Goal: Navigation & Orientation: Find specific page/section

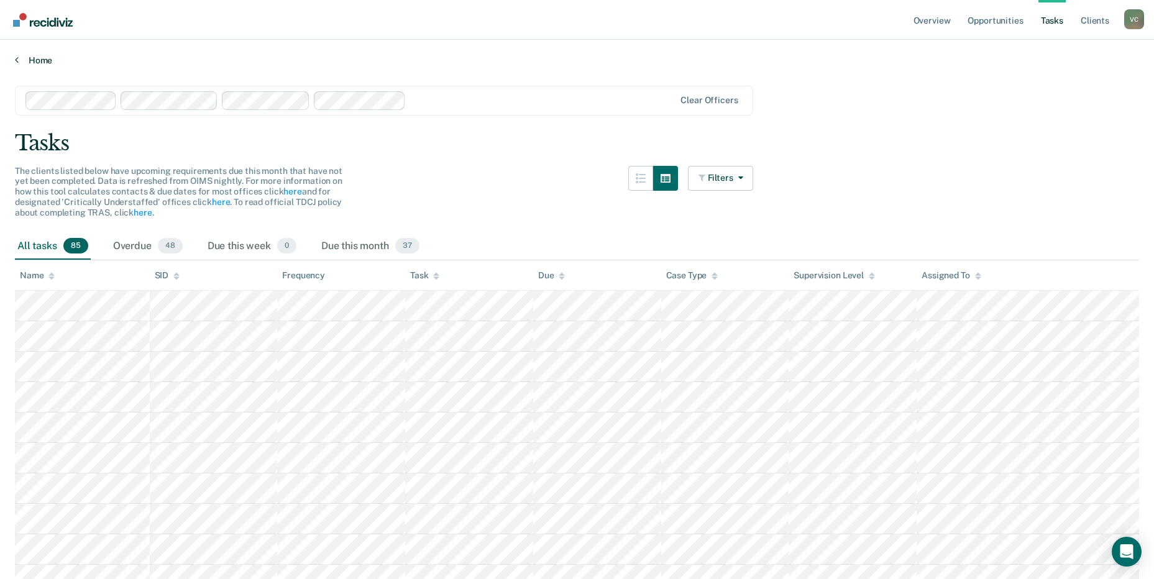
click at [35, 62] on link "Home" at bounding box center [577, 60] width 1124 height 11
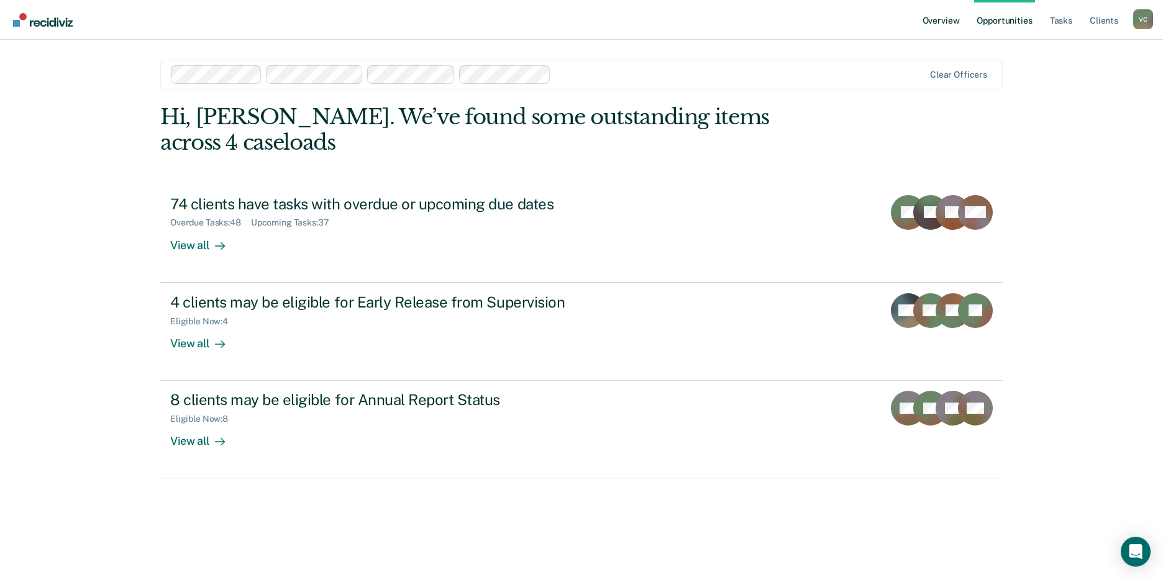
click at [940, 20] on link "Overview" at bounding box center [941, 20] width 42 height 40
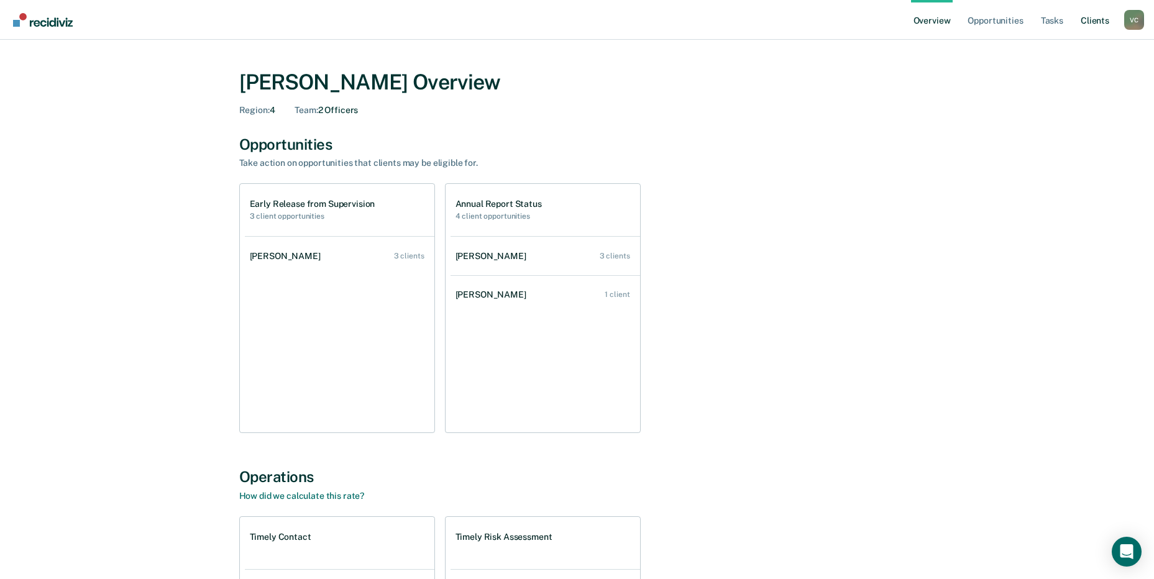
click at [1097, 19] on link "Client s" at bounding box center [1095, 20] width 34 height 40
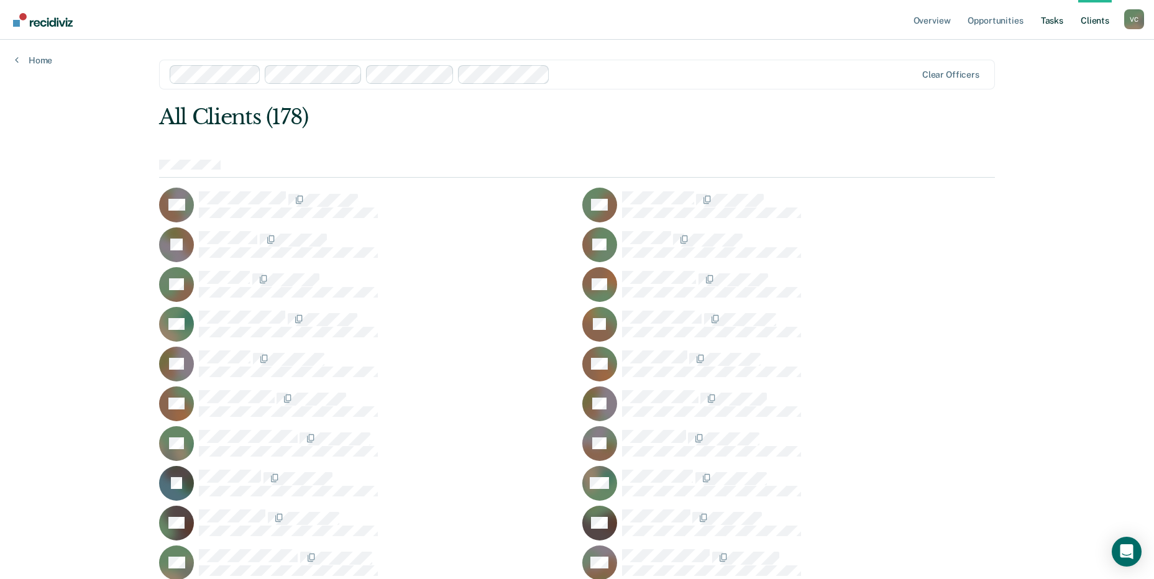
click at [1053, 22] on link "Tasks" at bounding box center [1051, 20] width 27 height 40
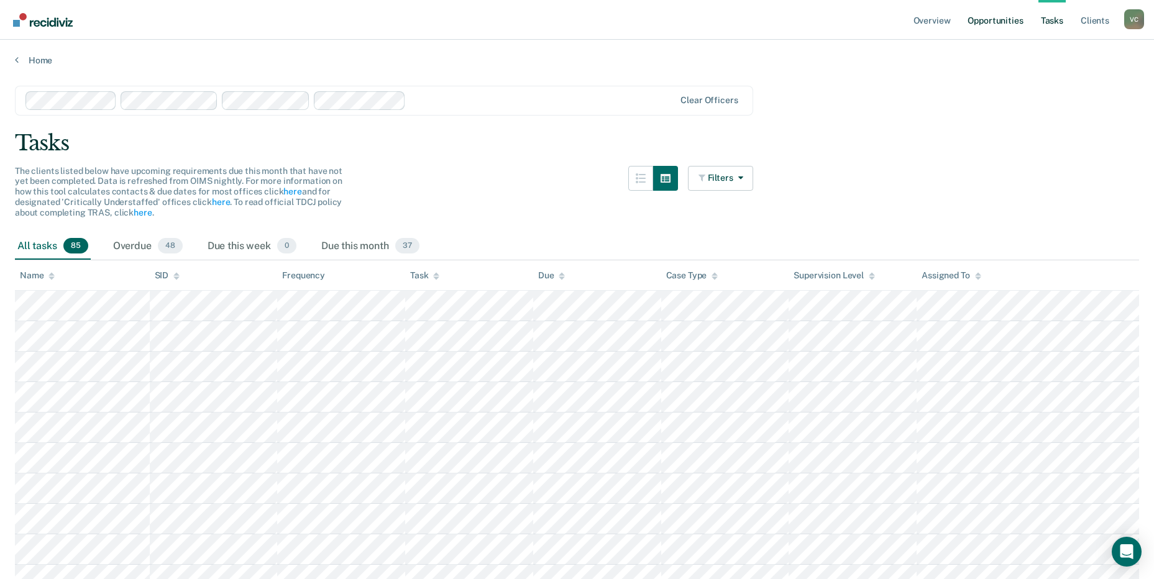
click at [1004, 20] on link "Opportunities" at bounding box center [995, 20] width 60 height 40
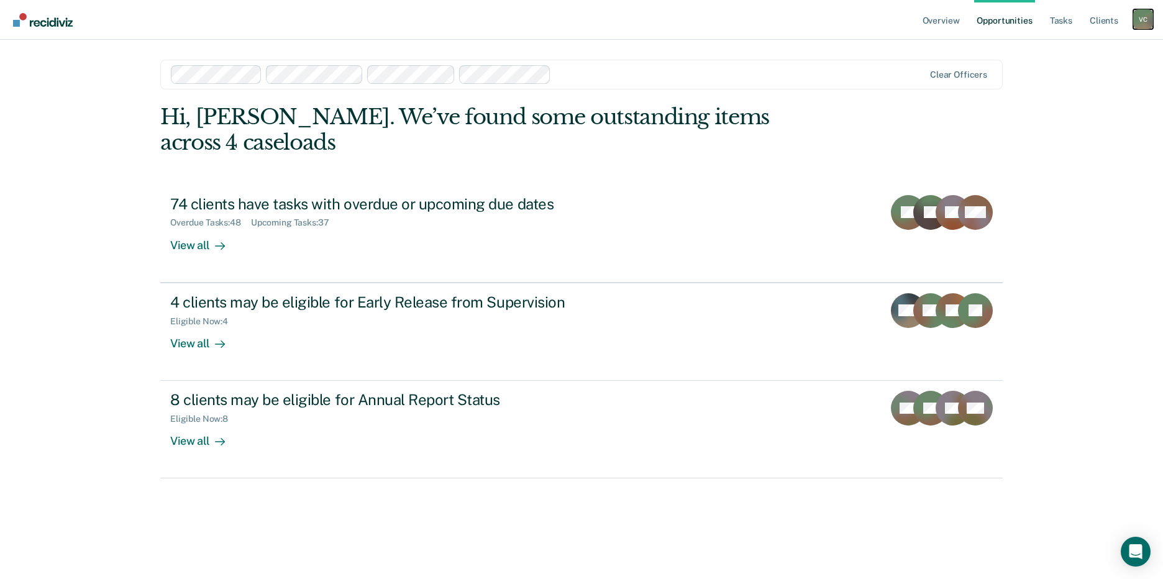
click at [1136, 17] on div "V C" at bounding box center [1143, 19] width 20 height 20
click at [930, 22] on link "Overview" at bounding box center [941, 20] width 42 height 40
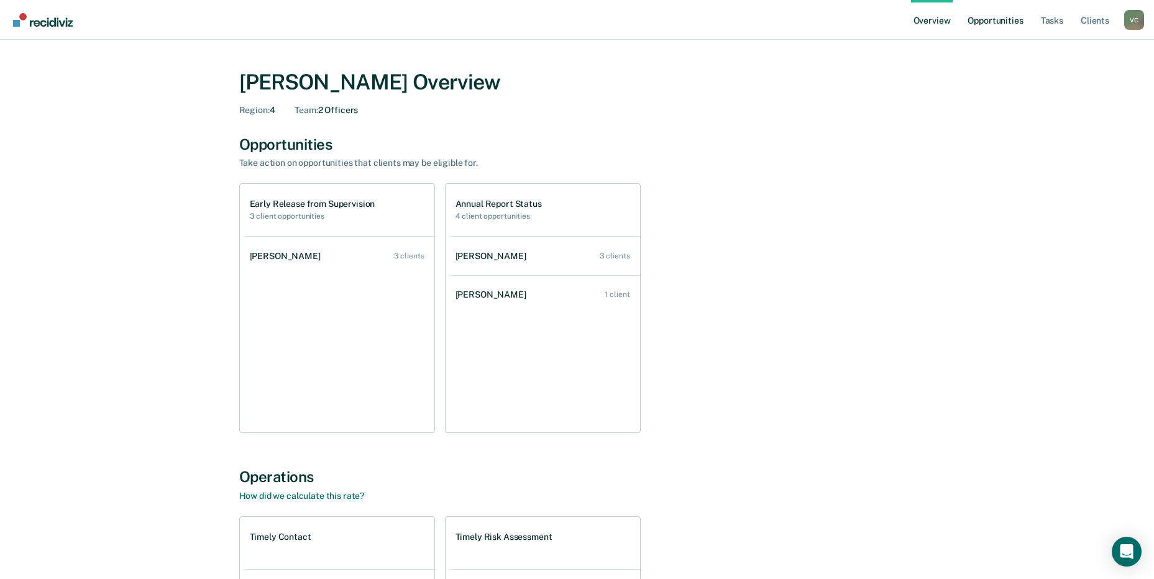
click at [1017, 19] on link "Opportunities" at bounding box center [995, 20] width 60 height 40
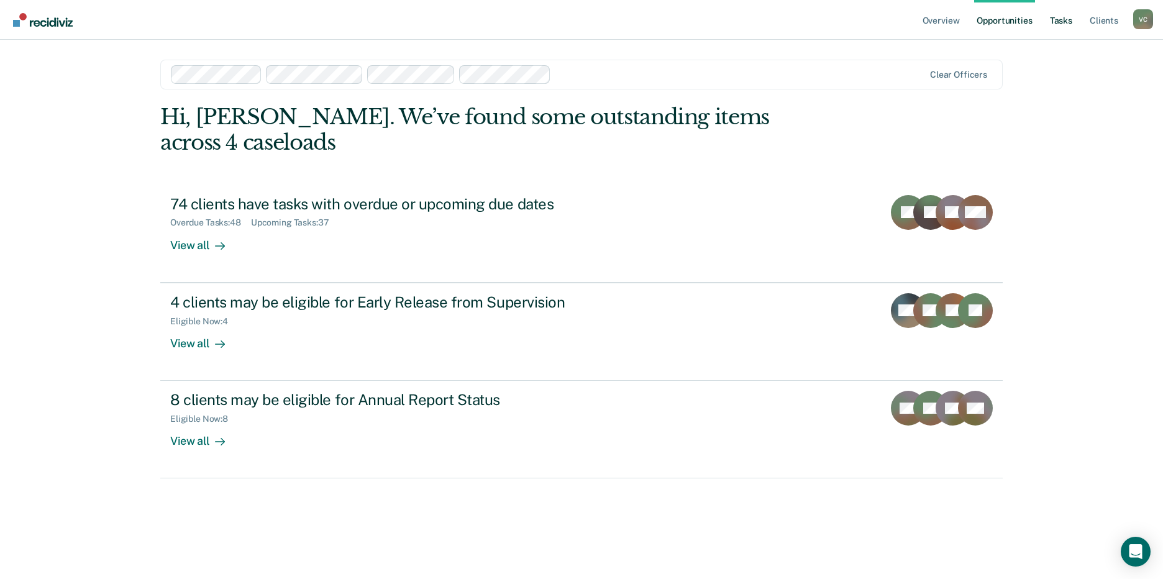
click at [1064, 20] on link "Tasks" at bounding box center [1061, 20] width 27 height 40
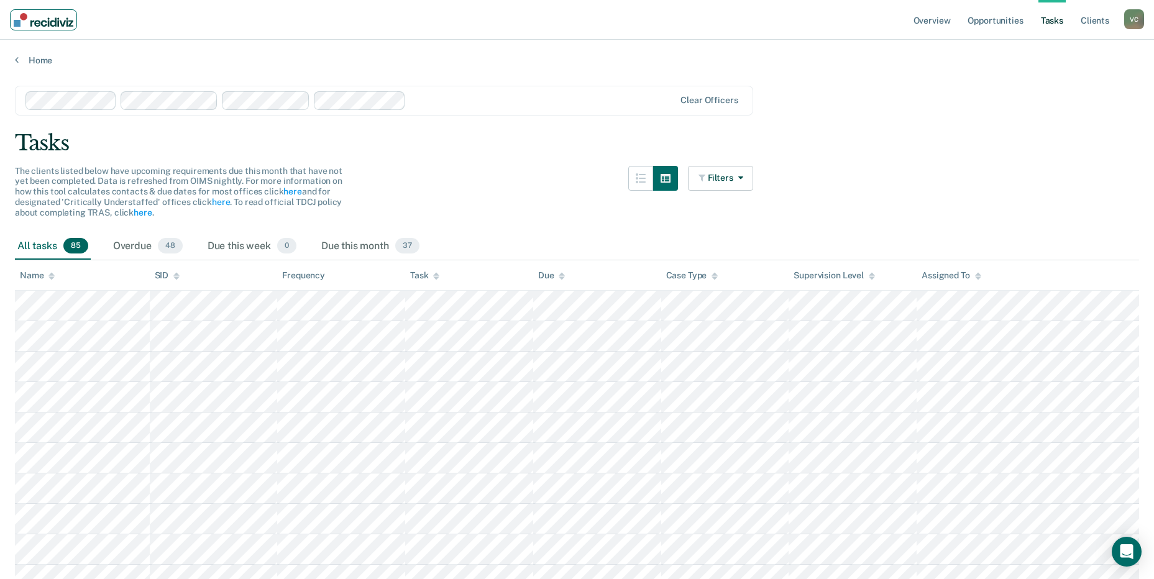
click at [54, 23] on img "Main navigation" at bounding box center [44, 20] width 60 height 14
